Goal: Task Accomplishment & Management: Use online tool/utility

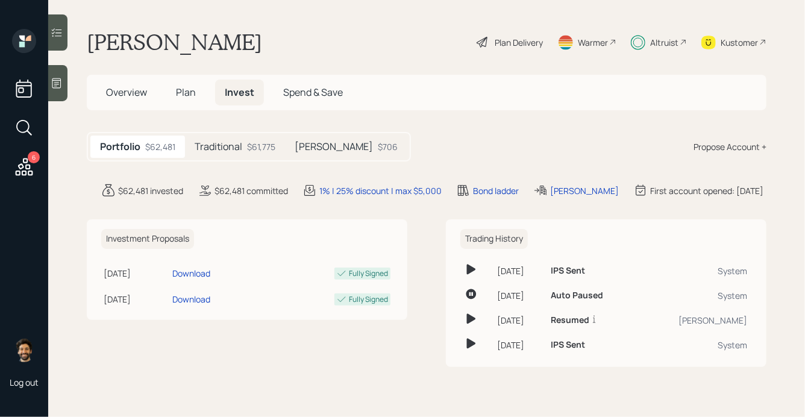
click at [238, 137] on div "Traditional $61,775" at bounding box center [235, 147] width 100 height 22
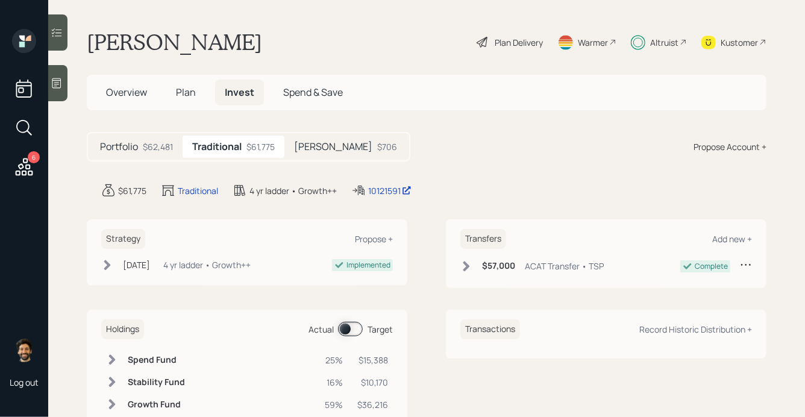
click at [192, 93] on span "Plan" at bounding box center [186, 92] width 20 height 13
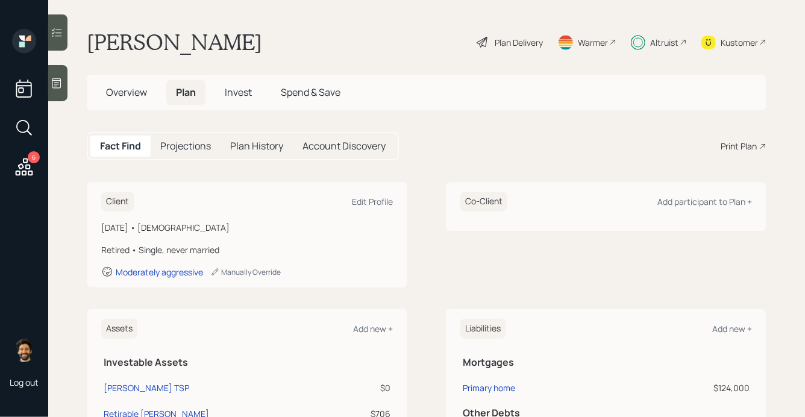
click at [652, 42] on div "Altruist" at bounding box center [664, 42] width 28 height 13
click at [671, 48] on div "Altruist" at bounding box center [659, 42] width 56 height 27
